Goal: Task Accomplishment & Management: Use online tool/utility

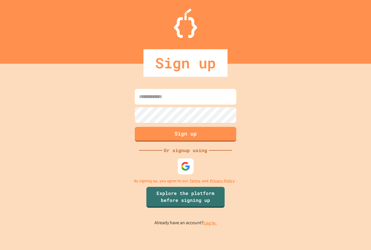
click at [181, 164] on img at bounding box center [186, 166] width 10 height 10
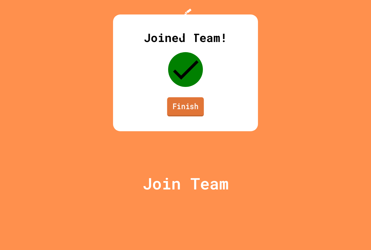
click at [187, 117] on link "Finish" at bounding box center [185, 106] width 37 height 19
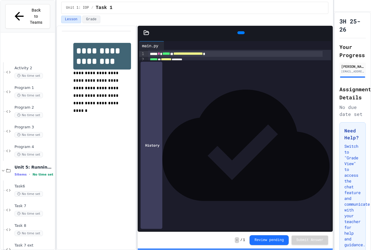
scroll to position [393, 0]
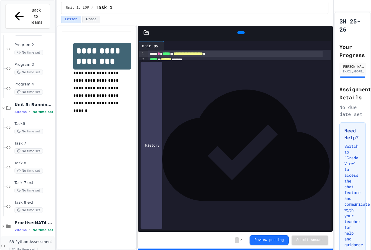
click at [17, 240] on span "S3 Python Assessment" at bounding box center [31, 242] width 44 height 5
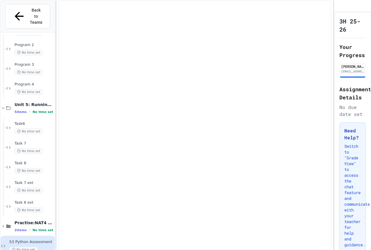
scroll to position [386, 0]
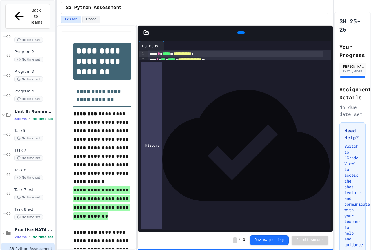
click at [240, 31] on div at bounding box center [240, 32] width 7 height 3
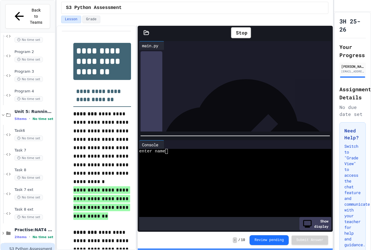
click at [170, 151] on div "enter name" at bounding box center [230, 151] width 183 height 5
click at [235, 33] on icon at bounding box center [235, 33] width 0 height 0
click at [180, 159] on div at bounding box center [230, 161] width 183 height 5
click at [167, 149] on textarea "Terminal input" at bounding box center [166, 151] width 3 height 5
click at [166, 154] on div at bounding box center [230, 156] width 183 height 5
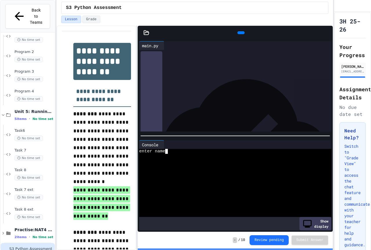
scroll to position [0, 4]
click at [165, 150] on textarea "Terminal input" at bounding box center [166, 151] width 3 height 5
click at [162, 150] on div "WWWWWWWWWWWWWWWWWWWWWWWWWWWWWWWW enter nam e" at bounding box center [230, 183] width 183 height 69
click at [177, 149] on div "enter name" at bounding box center [230, 151] width 183 height 5
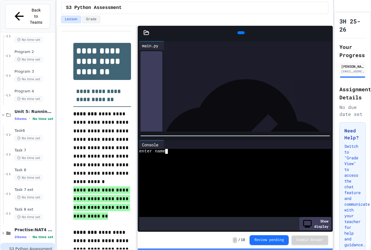
click at [245, 28] on div at bounding box center [241, 32] width 13 height 9
click at [243, 34] on icon at bounding box center [244, 36] width 3 height 4
click at [168, 149] on textarea "Terminal input" at bounding box center [166, 151] width 3 height 5
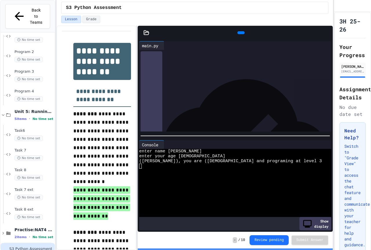
click at [160, 183] on div at bounding box center [230, 185] width 183 height 5
click at [160, 180] on div at bounding box center [230, 181] width 183 height 5
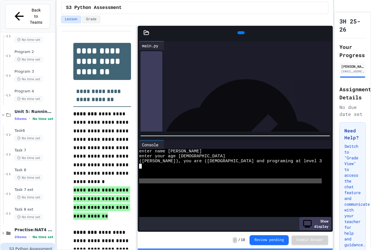
click at [160, 180] on div at bounding box center [230, 181] width 183 height 5
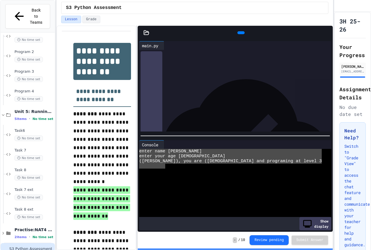
drag, startPoint x: 166, startPoint y: 166, endPoint x: 191, endPoint y: 140, distance: 35.7
click at [191, 140] on div "Console WWWWWWWWWWWWWWWWWWWWWWWWWWWWWWWW enter name ben enter your age [DEMOGRA…" at bounding box center [235, 185] width 192 height 90
click at [234, 188] on div at bounding box center [230, 190] width 183 height 5
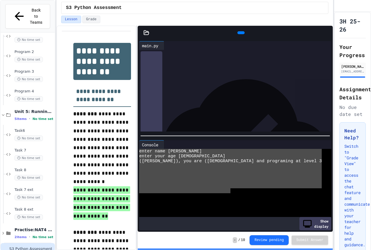
drag, startPoint x: 230, startPoint y: 187, endPoint x: 131, endPoint y: 128, distance: 115.0
click at [131, 128] on div "**********" at bounding box center [195, 138] width 277 height 225
drag, startPoint x: 203, startPoint y: 178, endPoint x: 244, endPoint y: 190, distance: 43.4
click at [203, 179] on div at bounding box center [230, 181] width 183 height 5
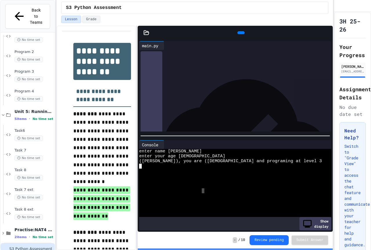
drag, startPoint x: 201, startPoint y: 188, endPoint x: 205, endPoint y: 188, distance: 3.3
click at [205, 188] on div at bounding box center [230, 190] width 183 height 5
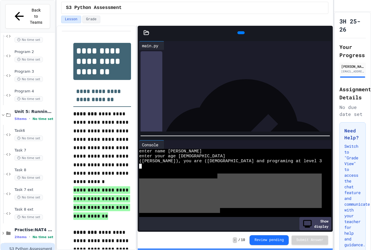
drag, startPoint x: 216, startPoint y: 176, endPoint x: 219, endPoint y: 197, distance: 20.8
click at [219, 205] on div "enter name ben enter your age [DEMOGRAPHIC_DATA] ([PERSON_NAME]), you are ([DEM…" at bounding box center [230, 183] width 183 height 69
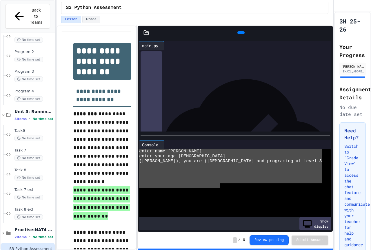
drag, startPoint x: 220, startPoint y: 183, endPoint x: 247, endPoint y: 68, distance: 118.8
click at [241, 70] on div "**********" at bounding box center [235, 136] width 195 height 192
drag, startPoint x: 311, startPoint y: 62, endPoint x: 115, endPoint y: 38, distance: 198.0
click at [115, 38] on div "**********" at bounding box center [195, 138] width 277 height 225
click at [269, 70] on div "**********" at bounding box center [239, 60] width 183 height 20
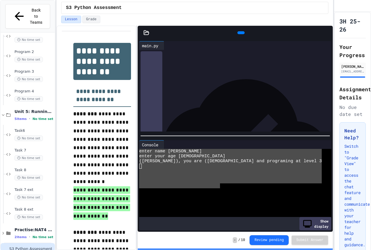
drag, startPoint x: 296, startPoint y: 68, endPoint x: 143, endPoint y: 52, distance: 154.1
click at [143, 50] on div "**********" at bounding box center [235, 50] width 192 height 0
click at [235, 169] on div at bounding box center [230, 171] width 183 height 5
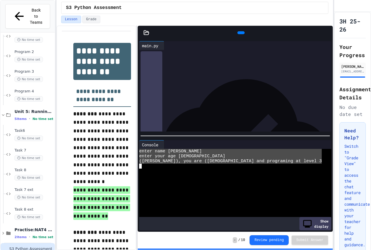
drag, startPoint x: 295, startPoint y: 157, endPoint x: 129, endPoint y: 151, distance: 165.7
click at [129, 151] on div "**********" at bounding box center [195, 138] width 277 height 225
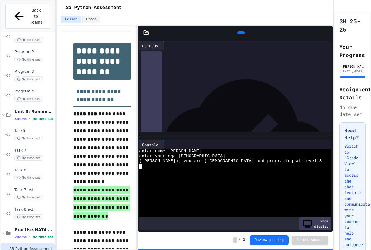
click at [191, 165] on div at bounding box center [230, 166] width 183 height 5
drag, startPoint x: 295, startPoint y: 68, endPoint x: 126, endPoint y: 50, distance: 170.5
click at [126, 50] on div "**********" at bounding box center [195, 138] width 277 height 225
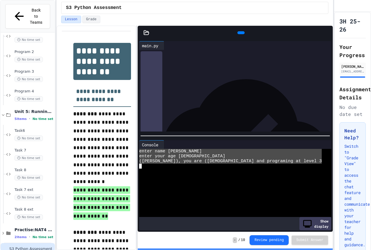
drag, startPoint x: 286, startPoint y: 159, endPoint x: 128, endPoint y: 152, distance: 158.7
click at [128, 152] on div "**********" at bounding box center [195, 138] width 277 height 225
drag, startPoint x: 300, startPoint y: 61, endPoint x: 279, endPoint y: 64, distance: 21.0
click at [279, 64] on div "**********" at bounding box center [239, 60] width 183 height 20
drag, startPoint x: 301, startPoint y: 62, endPoint x: 123, endPoint y: 55, distance: 177.2
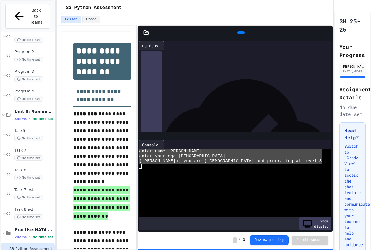
click at [123, 55] on div "**********" at bounding box center [195, 138] width 277 height 225
click at [179, 70] on div "**********" at bounding box center [239, 60] width 183 height 20
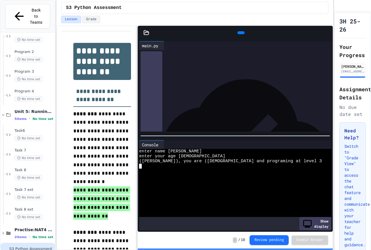
click at [210, 181] on div at bounding box center [230, 181] width 183 height 5
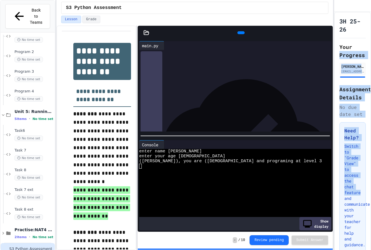
scroll to position [0, 9]
drag, startPoint x: 352, startPoint y: 50, endPoint x: 370, endPoint y: 225, distance: 175.1
click at [370, 225] on div "3H 25-26 Your Progress [PERSON_NAME] [EMAIL_ADDRESS][DOMAIN_NAME] Assignment De…" at bounding box center [352, 131] width 37 height 238
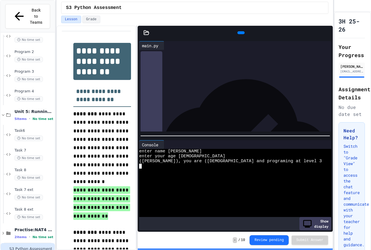
click at [290, 186] on div at bounding box center [230, 185] width 183 height 5
